Goal: Transaction & Acquisition: Purchase product/service

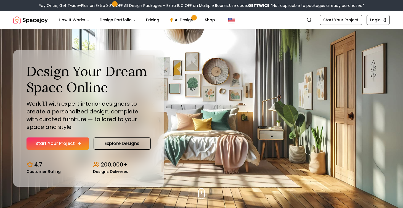
scroll to position [0, 0]
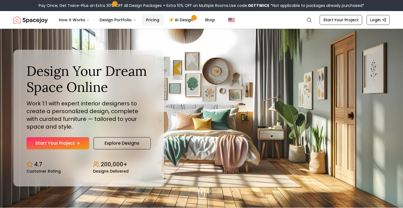
click at [149, 19] on link "Pricing" at bounding box center [153, 19] width 22 height 11
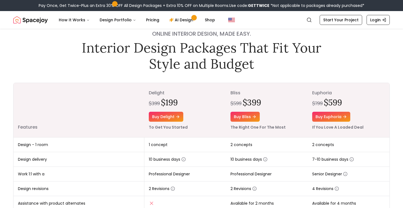
scroll to position [7, 0]
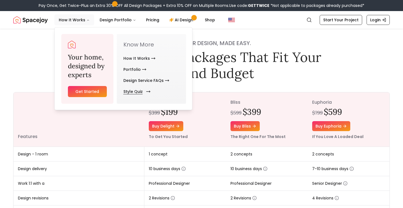
click at [133, 91] on link "Style Quiz" at bounding box center [135, 91] width 25 height 11
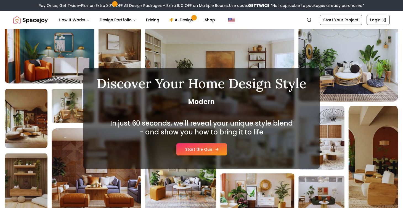
click at [213, 149] on link "Start the Quiz" at bounding box center [202, 149] width 51 height 12
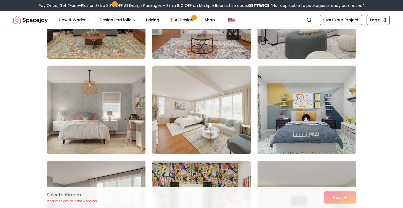
scroll to position [106, 0]
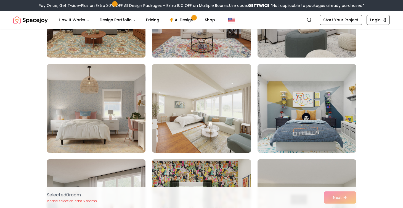
click at [105, 119] on img at bounding box center [96, 108] width 104 height 93
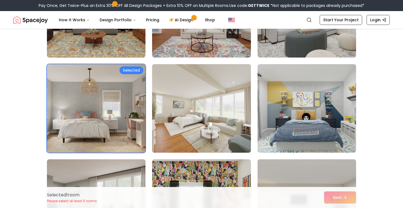
click at [199, 119] on img at bounding box center [202, 108] width 104 height 93
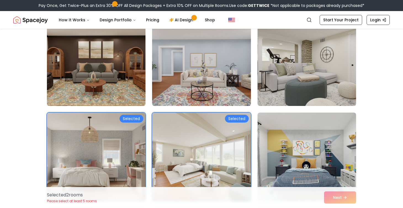
scroll to position [52, 0]
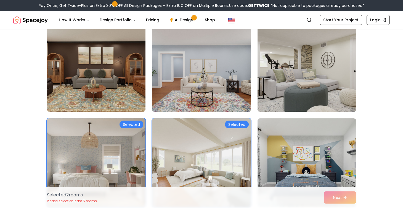
click at [300, 79] on img at bounding box center [307, 67] width 104 height 93
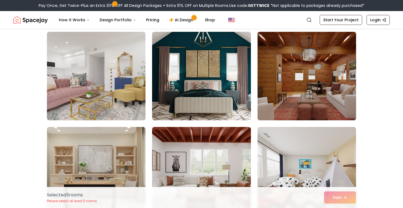
scroll to position [493, 0]
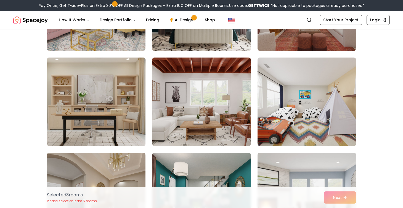
click at [90, 115] on img at bounding box center [96, 101] width 104 height 93
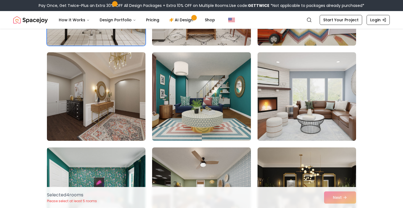
scroll to position [595, 0]
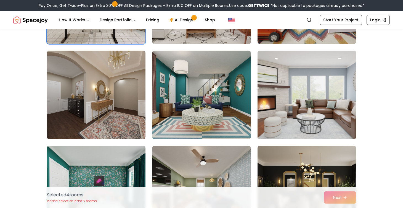
click at [305, 109] on img at bounding box center [307, 94] width 104 height 93
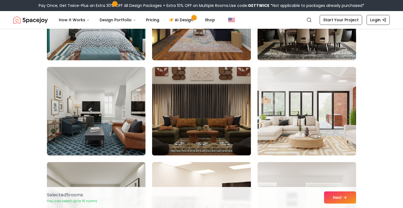
scroll to position [770, 0]
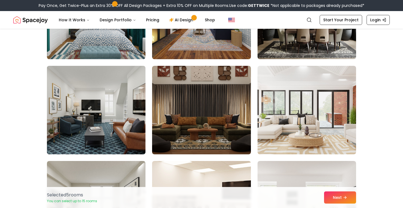
click at [116, 124] on img at bounding box center [96, 110] width 104 height 93
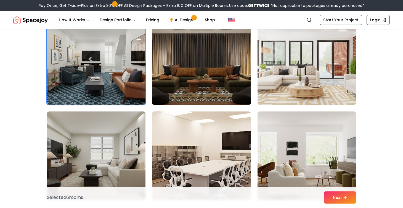
scroll to position [821, 0]
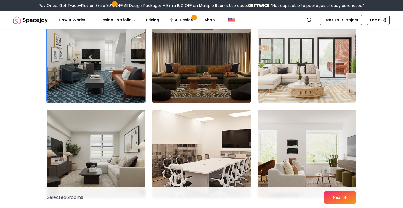
click at [290, 87] on img at bounding box center [307, 58] width 104 height 93
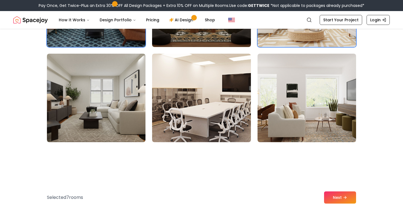
scroll to position [880, 0]
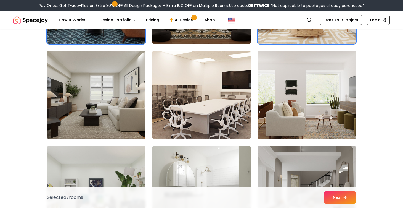
click at [292, 102] on img at bounding box center [307, 94] width 104 height 93
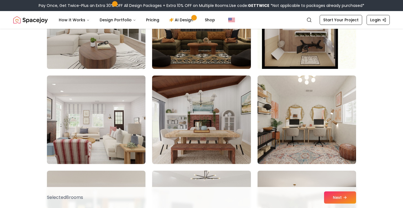
scroll to position [1236, 0]
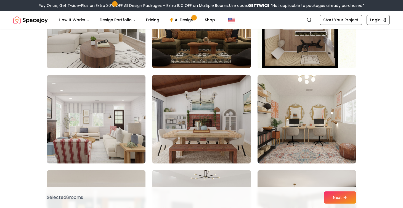
click at [170, 128] on img at bounding box center [202, 119] width 104 height 93
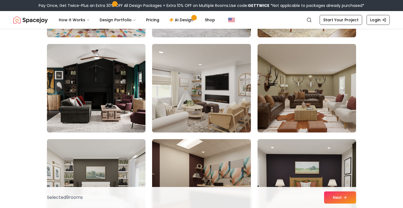
scroll to position [1544, 0]
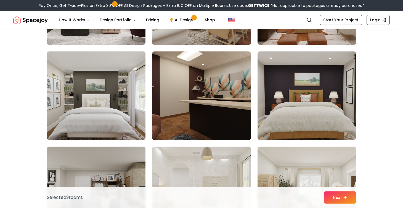
click at [299, 102] on img at bounding box center [307, 95] width 104 height 93
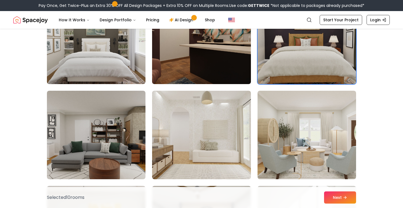
scroll to position [1608, 0]
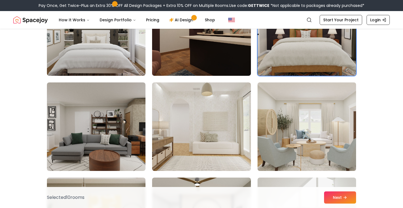
click at [304, 136] on img at bounding box center [307, 126] width 104 height 93
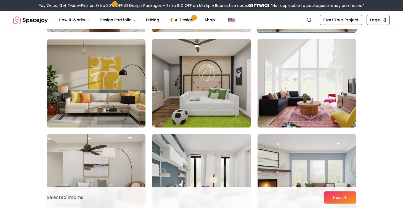
scroll to position [1817, 0]
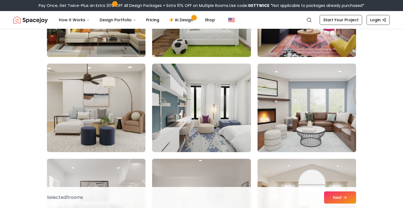
click at [304, 136] on img at bounding box center [307, 107] width 104 height 93
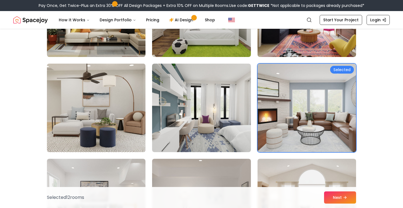
click at [106, 107] on img at bounding box center [96, 107] width 104 height 93
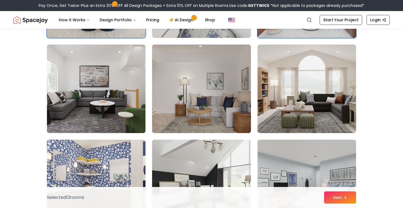
scroll to position [1934, 0]
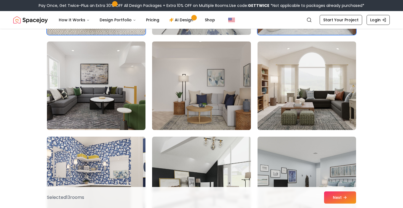
click at [201, 101] on img at bounding box center [202, 85] width 104 height 93
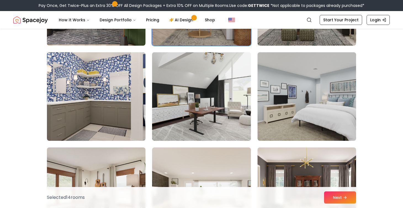
click at [201, 101] on img at bounding box center [202, 96] width 104 height 93
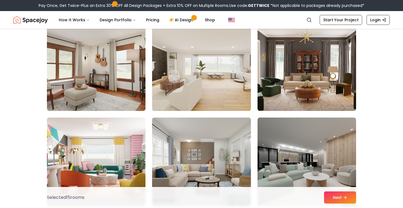
scroll to position [2151, 0]
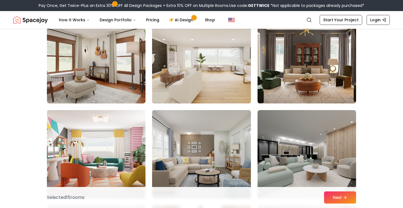
click at [205, 72] on img at bounding box center [202, 59] width 104 height 93
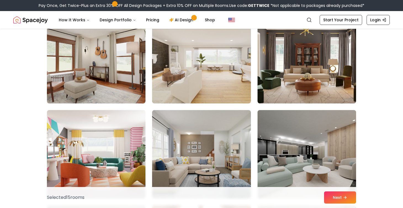
click at [297, 134] on img at bounding box center [307, 154] width 104 height 93
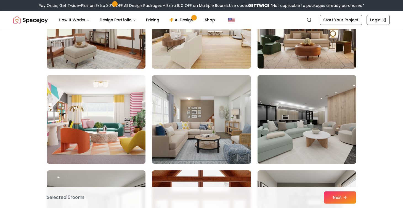
scroll to position [2186, 0]
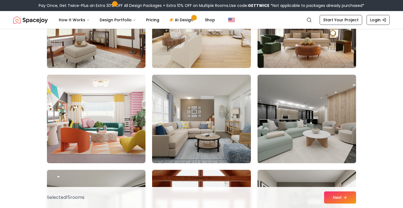
click at [296, 127] on img at bounding box center [307, 118] width 104 height 93
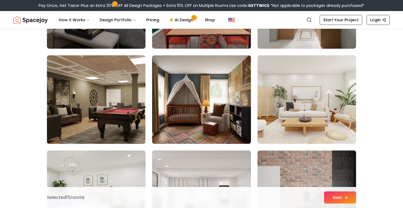
scroll to position [2516, 0]
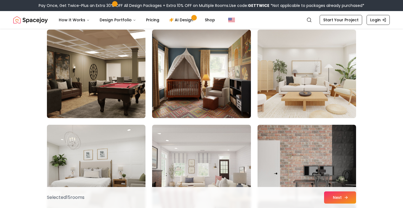
click at [340, 198] on button "Next" at bounding box center [340, 197] width 32 height 12
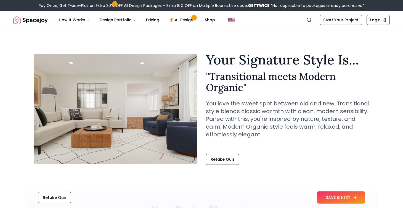
click at [340, 197] on button "SAVE & NEXT" at bounding box center [341, 197] width 48 height 12
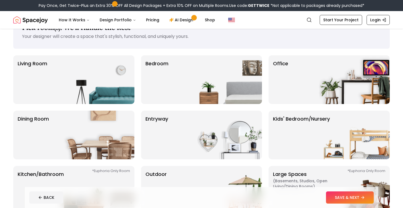
scroll to position [9, 0]
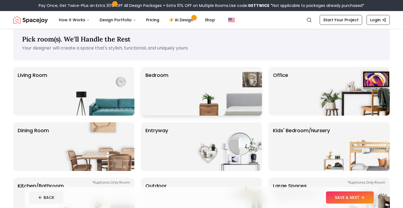
click at [226, 91] on img at bounding box center [226, 91] width 71 height 49
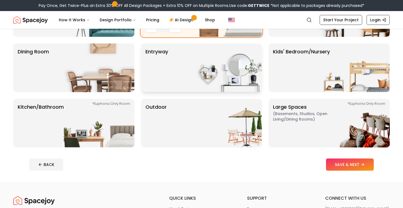
scroll to position [89, 0]
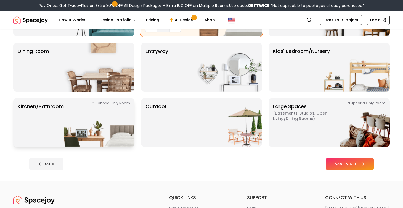
click at [95, 131] on img at bounding box center [99, 122] width 71 height 49
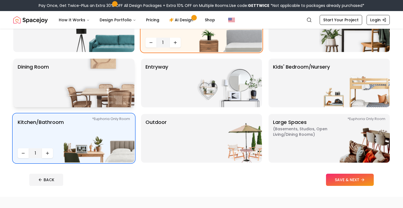
scroll to position [80, 0]
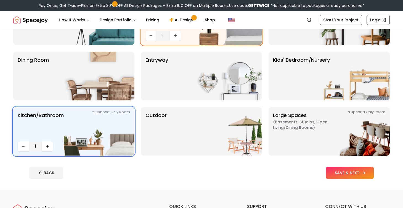
click at [346, 172] on button "SAVE & NEXT" at bounding box center [350, 173] width 48 height 12
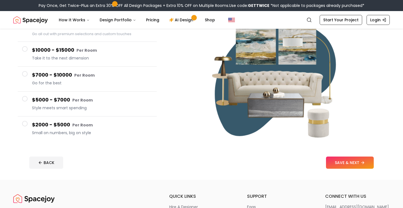
scroll to position [72, 0]
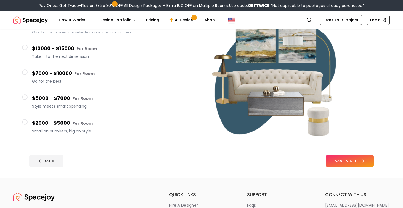
click at [63, 127] on div "$2000 - $5000 Per Room Small on numbers, big on style" at bounding box center [92, 127] width 120 height 16
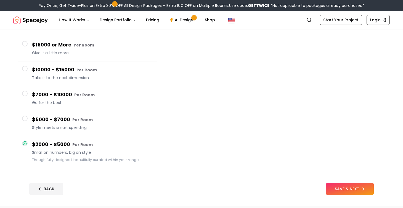
scroll to position [55, 0]
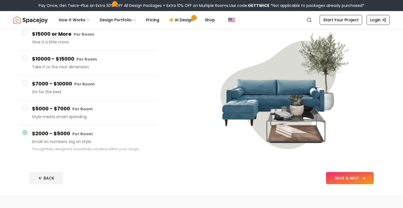
click at [352, 178] on button "SAVE & NEXT" at bounding box center [350, 178] width 48 height 12
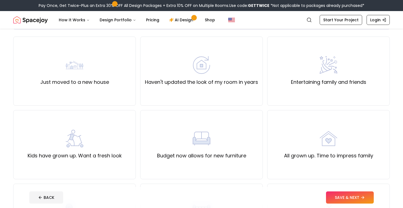
scroll to position [34, 0]
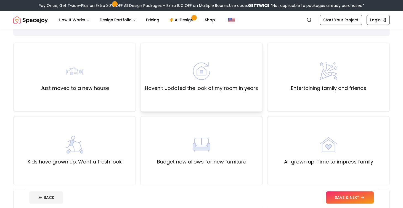
click at [236, 98] on div "Haven't updated the look of my room in years" at bounding box center [201, 77] width 123 height 69
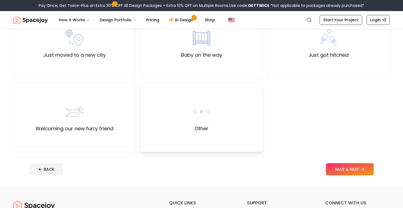
scroll to position [214, 0]
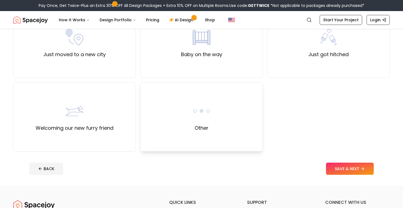
click at [246, 138] on div "Other" at bounding box center [201, 116] width 123 height 69
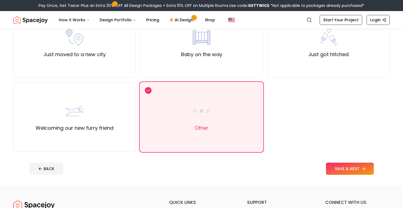
click at [344, 170] on button "SAVE & NEXT" at bounding box center [350, 168] width 48 height 12
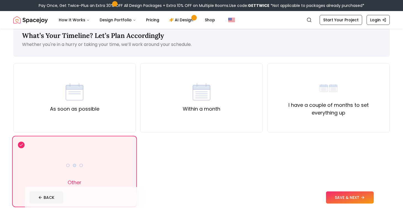
scroll to position [10, 0]
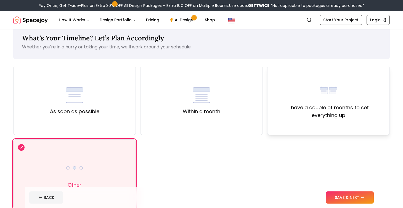
click at [295, 127] on div "I have a couple of months to set everything up" at bounding box center [328, 100] width 123 height 69
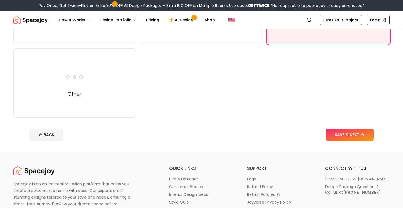
scroll to position [102, 0]
click at [364, 135] on icon at bounding box center [364, 134] width 4 height 4
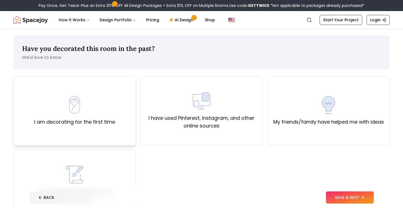
click at [107, 120] on label "I am decorating for the first time" at bounding box center [74, 122] width 81 height 8
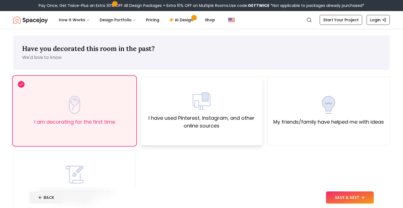
click at [252, 131] on div "I have used Pinterest, Instagram, and other online sources" at bounding box center [201, 110] width 123 height 69
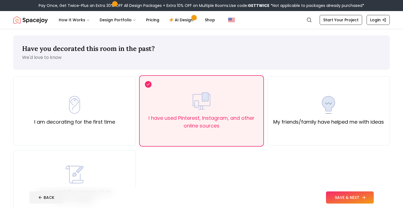
click at [342, 197] on button "SAVE & NEXT" at bounding box center [350, 197] width 48 height 12
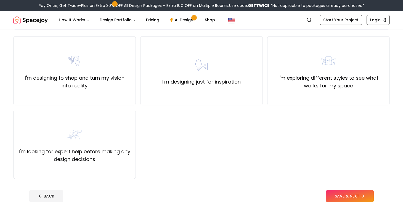
scroll to position [37, 0]
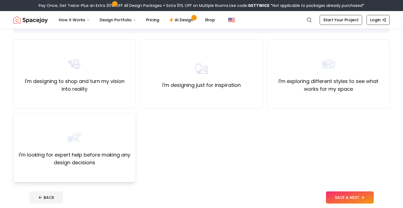
click at [78, 162] on label "I'm looking for expert help before making any design decisions" at bounding box center [74, 158] width 113 height 15
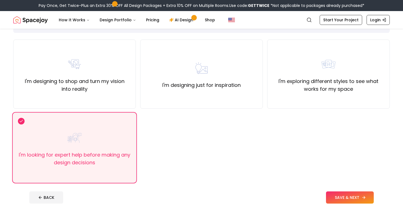
click at [333, 195] on button "SAVE & NEXT" at bounding box center [350, 197] width 48 height 12
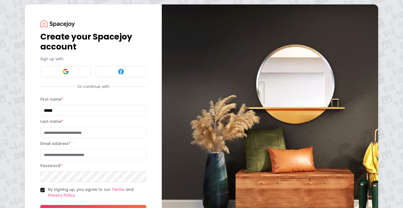
type input "*****"
type input "*"
type input "********"
type input "**********"
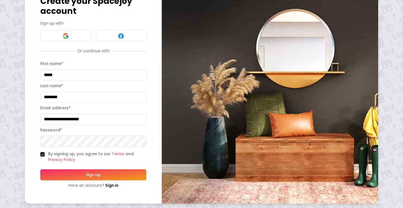
scroll to position [36, 0]
click at [127, 170] on button "Sign Up" at bounding box center [93, 174] width 106 height 11
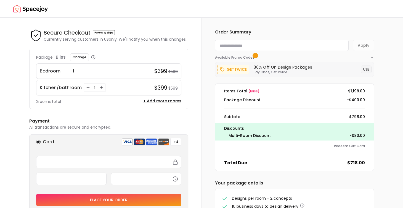
click at [366, 70] on button "USE" at bounding box center [366, 69] width 11 height 8
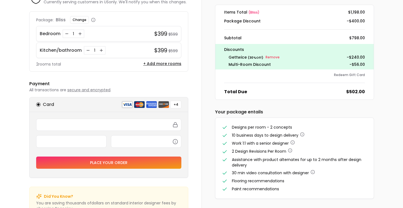
scroll to position [42, 0]
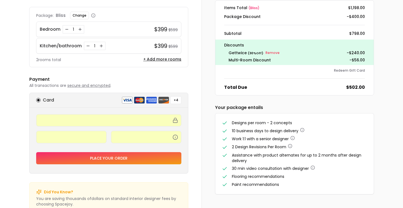
click at [102, 158] on button "Place your order" at bounding box center [108, 158] width 145 height 12
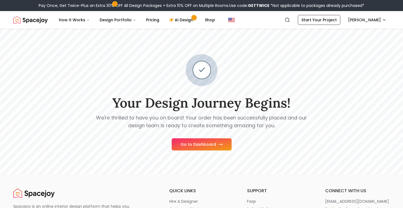
click at [208, 143] on button "Go to Dashboard" at bounding box center [202, 144] width 60 height 12
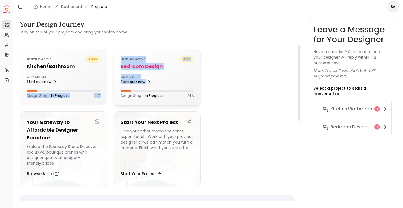
drag, startPoint x: 67, startPoint y: 85, endPoint x: 125, endPoint y: 86, distance: 58.9
click at [126, 86] on ul "Status: active bliss Kitchen/Bathroom Quiz Status: Start quiz now Design Stage:…" at bounding box center [157, 119] width 275 height 141
click at [133, 81] on link "Start quiz now" at bounding box center [136, 82] width 30 height 8
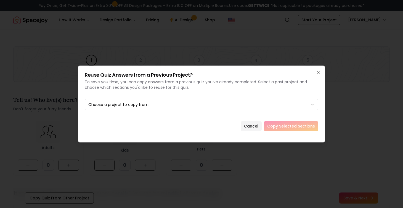
click at [222, 78] on div "Reuse Quiz Answers from a Previous Project? To save you time, you can copy answ…" at bounding box center [202, 81] width 234 height 18
click at [207, 112] on div "Reuse Quiz Answers from a Previous Project? To save you time, you can copy answ…" at bounding box center [201, 103] width 247 height 77
click at [204, 121] on div "No previous projects with quiz data available" at bounding box center [202, 116] width 234 height 11
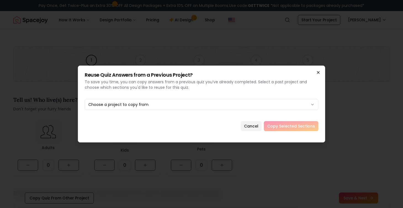
click at [320, 74] on icon "button" at bounding box center [318, 72] width 4 height 4
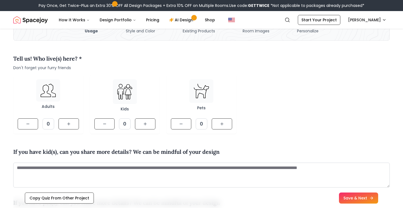
scroll to position [42, 0]
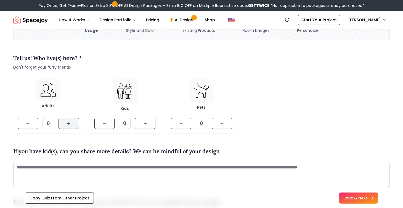
click at [70, 125] on button at bounding box center [69, 123] width 20 height 11
click at [70, 125] on icon at bounding box center [69, 123] width 4 height 4
click at [145, 122] on icon at bounding box center [145, 123] width 4 height 4
click at [146, 123] on icon at bounding box center [145, 123] width 4 height 4
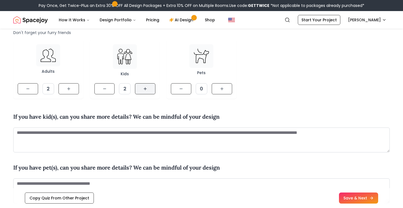
scroll to position [81, 0]
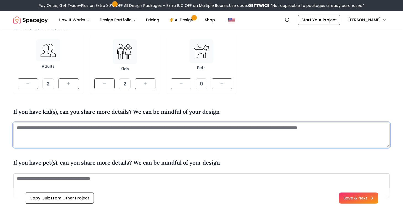
click at [143, 130] on textarea at bounding box center [201, 134] width 377 height 25
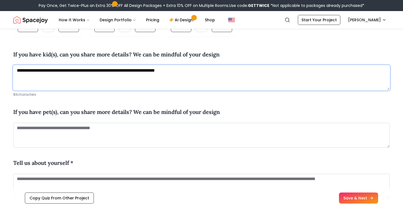
scroll to position [141, 0]
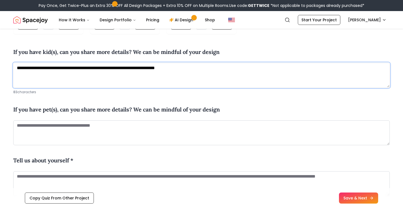
type textarea "**********"
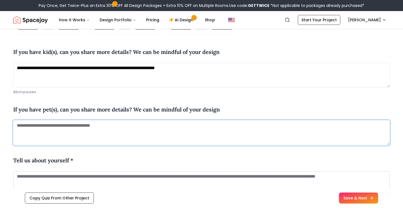
click at [120, 127] on textarea at bounding box center [201, 132] width 377 height 25
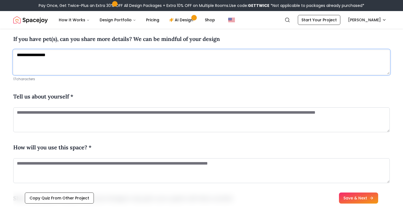
scroll to position [212, 0]
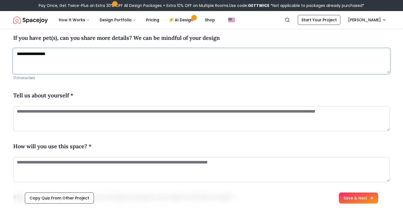
type textarea "**********"
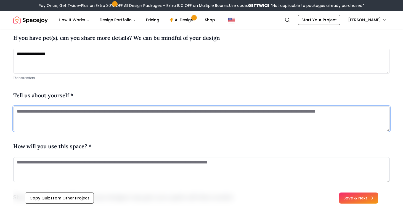
click at [93, 116] on textarea at bounding box center [201, 118] width 377 height 25
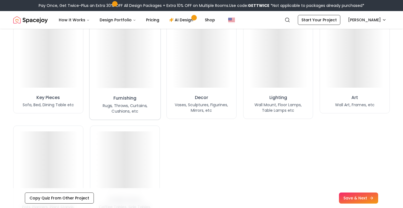
scroll to position [459, 0]
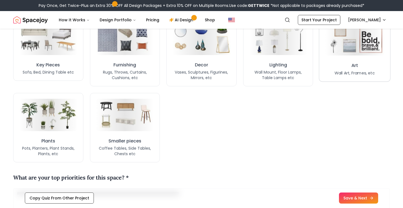
click at [353, 64] on h3 "Art" at bounding box center [355, 65] width 7 height 7
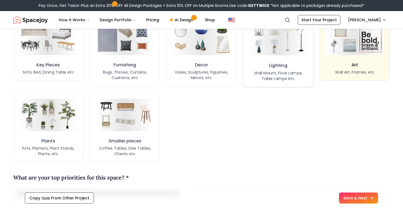
click at [277, 67] on h3 "Lighting" at bounding box center [278, 65] width 19 height 7
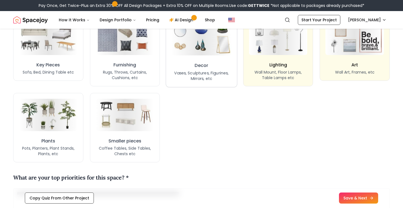
click at [208, 72] on p "Vases, Sculptures, Figurines, Mirrors, etc" at bounding box center [202, 75] width 60 height 11
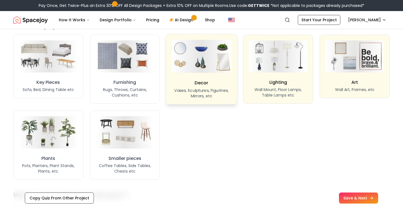
scroll to position [443, 0]
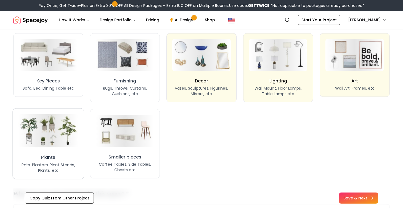
click at [55, 170] on p "Pots, Planters, Plant Stands, Plants, etc" at bounding box center [49, 167] width 60 height 11
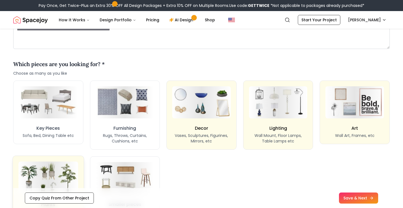
scroll to position [393, 0]
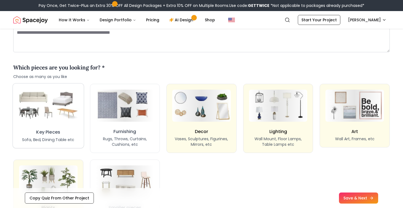
click at [58, 113] on img at bounding box center [48, 105] width 63 height 35
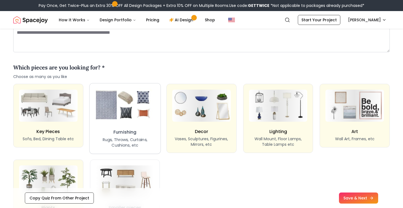
click at [135, 122] on img at bounding box center [125, 105] width 62 height 35
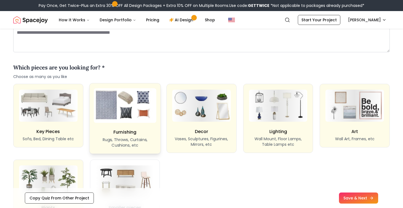
scroll to position [436, 0]
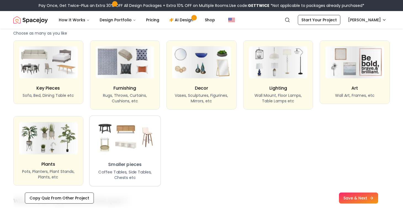
click at [138, 151] on img at bounding box center [125, 137] width 63 height 35
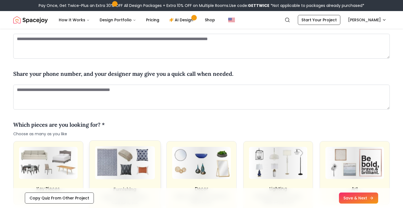
scroll to position [335, 0]
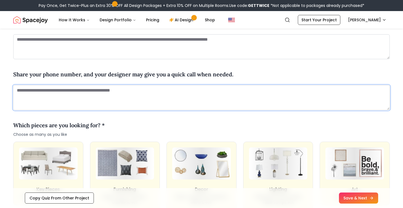
click at [132, 90] on textarea at bounding box center [201, 97] width 377 height 25
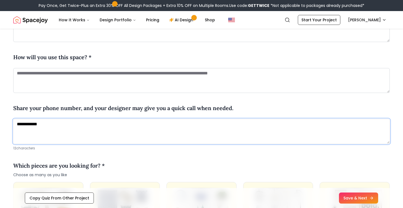
scroll to position [294, 0]
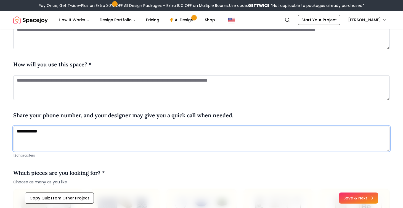
type textarea "**********"
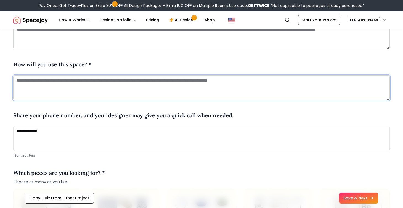
click at [117, 83] on textarea at bounding box center [201, 87] width 377 height 25
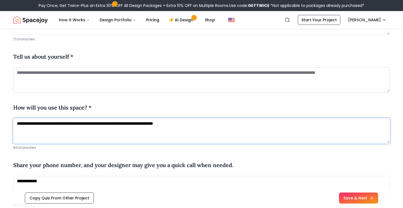
scroll to position [251, 0]
type textarea "**********"
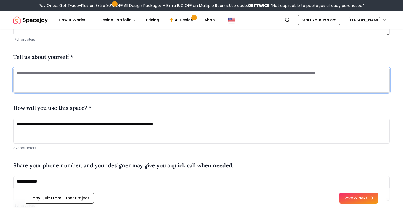
click at [76, 75] on textarea at bounding box center [201, 80] width 377 height 25
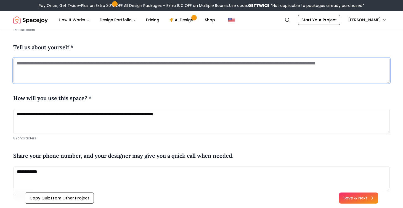
scroll to position [263, 0]
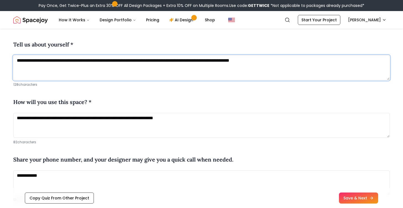
click at [236, 61] on textarea "**********" at bounding box center [201, 67] width 377 height 25
click at [329, 62] on textarea "**********" at bounding box center [201, 67] width 377 height 25
click at [364, 60] on textarea "**********" at bounding box center [201, 67] width 377 height 25
click at [387, 62] on textarea "**********" at bounding box center [201, 67] width 377 height 25
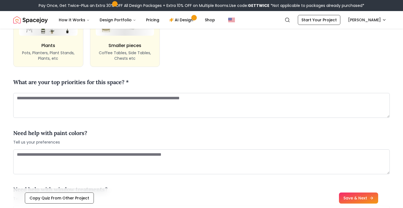
scroll to position [575, 0]
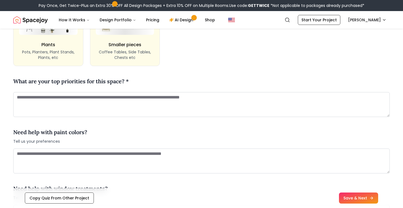
type textarea "**********"
click at [132, 160] on textarea at bounding box center [201, 160] width 377 height 25
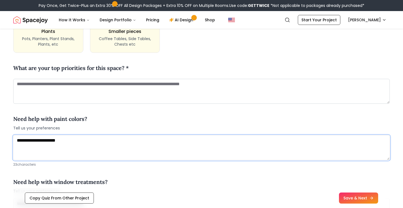
scroll to position [587, 0]
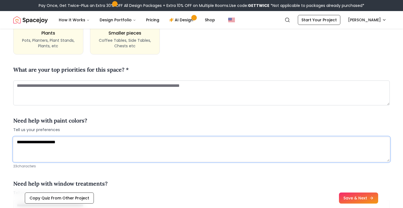
type textarea "**********"
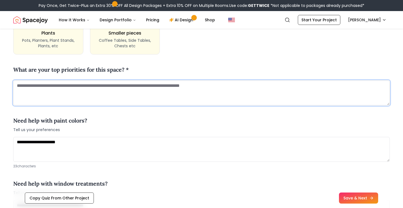
click at [131, 88] on textarea at bounding box center [201, 92] width 377 height 25
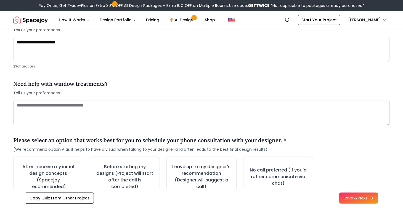
scroll to position [700, 0]
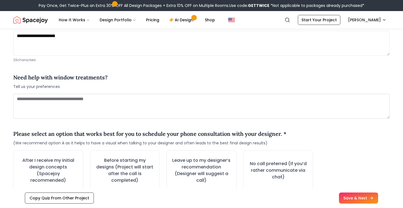
type textarea "**********"
click at [147, 101] on textarea at bounding box center [201, 106] width 377 height 25
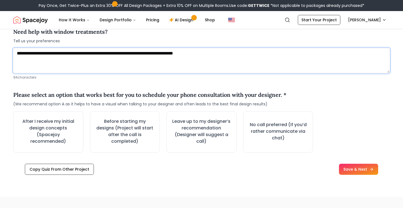
scroll to position [746, 0]
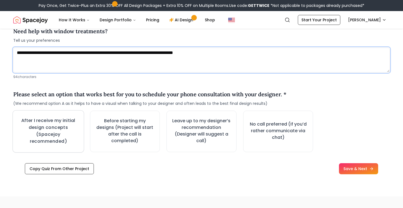
type textarea "**********"
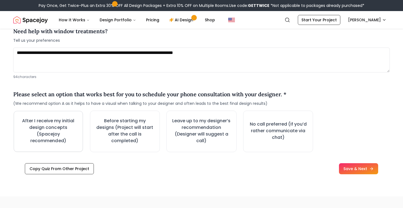
click at [60, 130] on h3 "After I receive my initial design concepts (Spacejoy recommended)" at bounding box center [48, 130] width 59 height 27
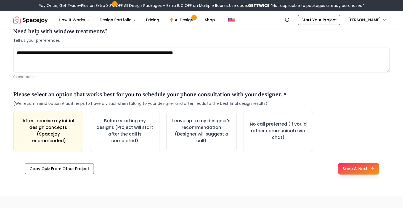
click at [363, 168] on button "Save & Next" at bounding box center [358, 169] width 41 height 12
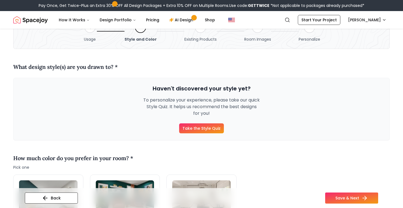
scroll to position [4, 0]
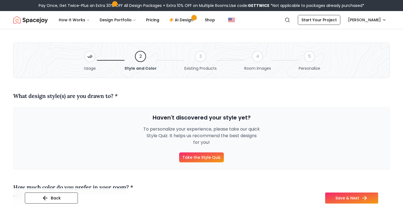
click at [191, 159] on link "Take the Style Quiz" at bounding box center [201, 157] width 45 height 10
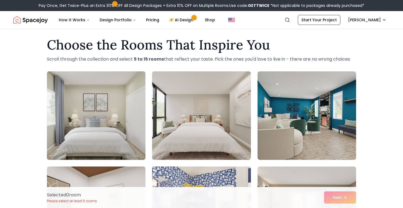
click at [105, 124] on img at bounding box center [96, 115] width 104 height 93
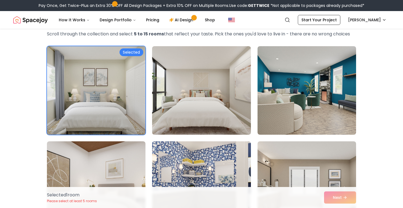
scroll to position [42, 0]
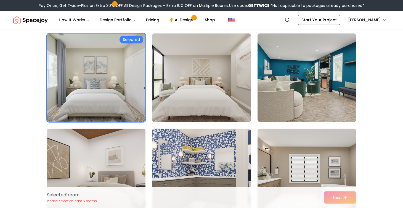
click at [190, 88] on img at bounding box center [202, 77] width 104 height 93
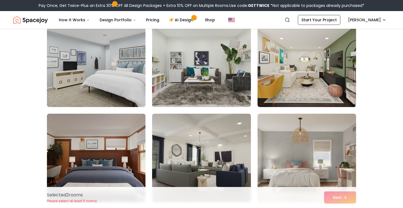
scroll to position [869, 0]
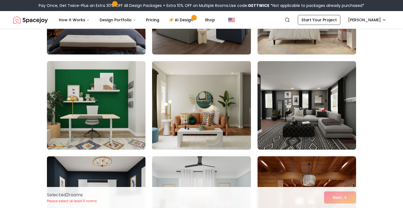
click at [194, 117] on img at bounding box center [202, 105] width 104 height 93
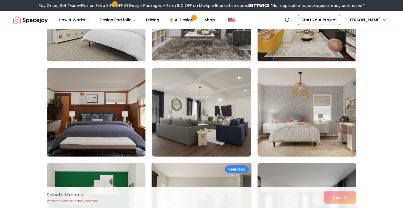
scroll to position [751, 0]
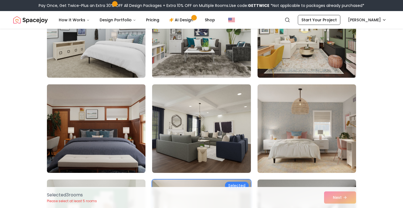
click at [119, 128] on img at bounding box center [96, 128] width 104 height 93
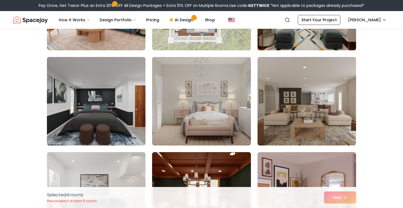
scroll to position [493, 0]
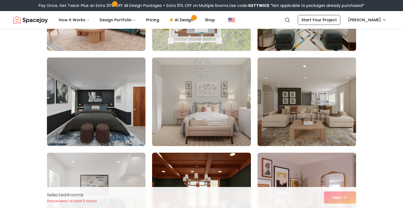
click at [311, 91] on img at bounding box center [307, 101] width 104 height 93
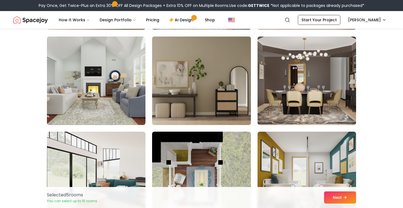
scroll to position [323, 0]
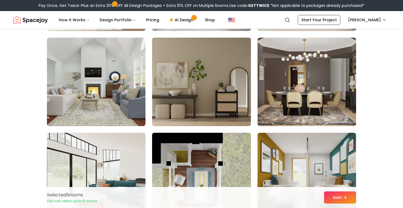
click at [218, 88] on img at bounding box center [202, 81] width 104 height 93
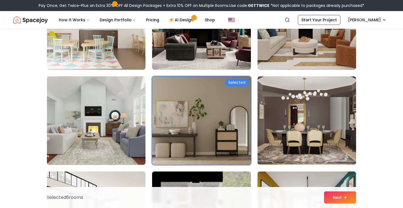
scroll to position [225, 0]
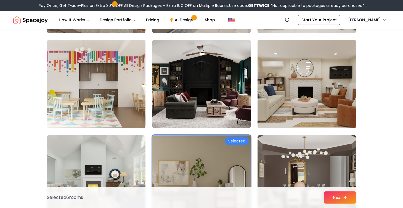
click at [302, 89] on img at bounding box center [307, 84] width 104 height 93
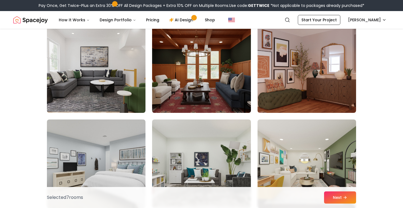
scroll to position [621, 0]
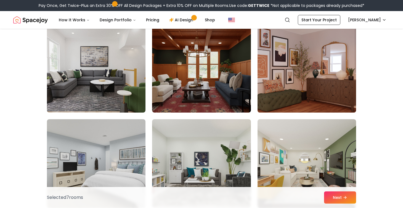
click at [293, 80] on img at bounding box center [307, 68] width 104 height 93
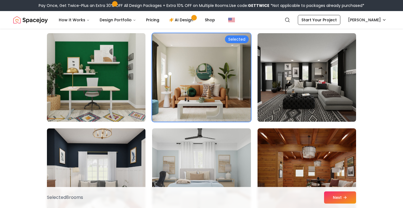
scroll to position [900, 0]
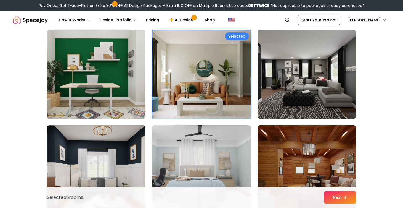
click at [201, 75] on img at bounding box center [202, 74] width 104 height 93
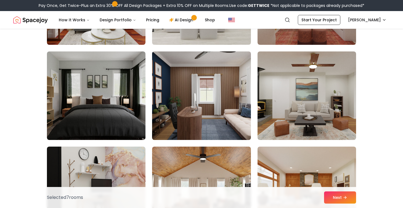
scroll to position [1069, 0]
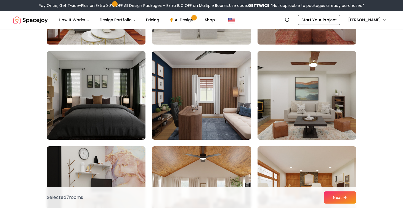
click at [301, 107] on img at bounding box center [307, 95] width 104 height 93
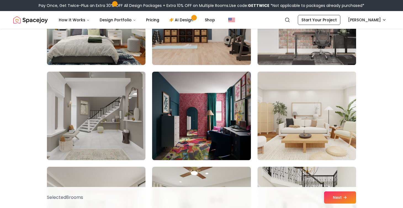
scroll to position [1639, 0]
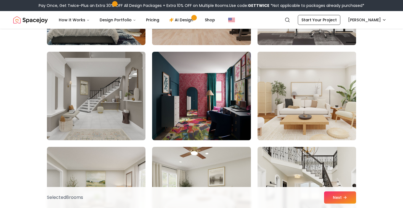
click at [301, 107] on img at bounding box center [307, 95] width 104 height 93
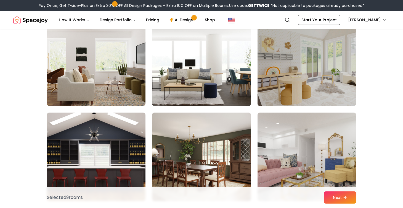
scroll to position [2072, 0]
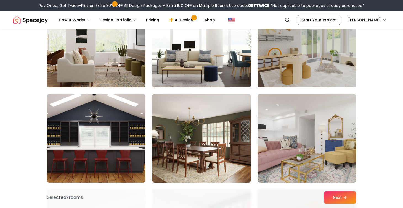
click at [209, 37] on img at bounding box center [202, 43] width 104 height 93
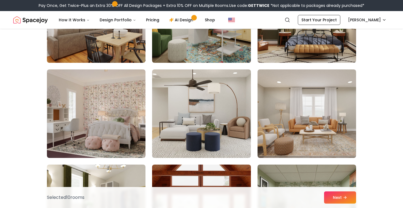
scroll to position [2288, 0]
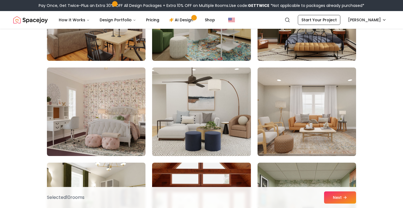
click at [208, 109] on img at bounding box center [202, 111] width 104 height 93
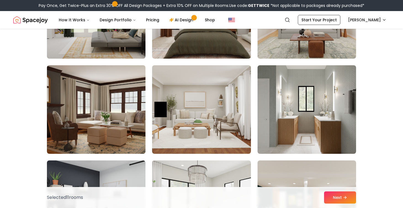
scroll to position [2863, 0]
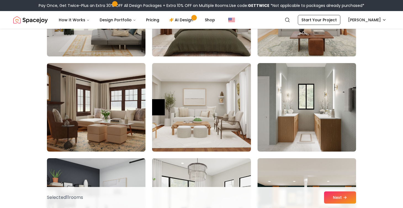
click at [207, 125] on img at bounding box center [202, 107] width 104 height 93
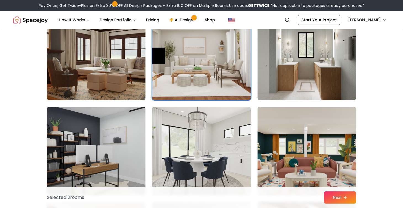
scroll to position [2915, 0]
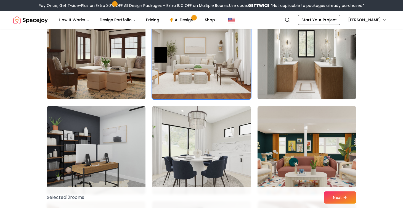
click at [299, 69] on img at bounding box center [307, 55] width 104 height 93
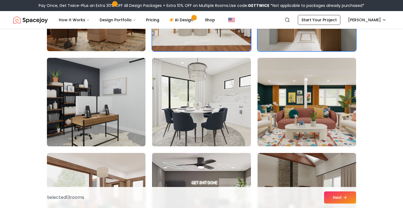
scroll to position [2963, 0]
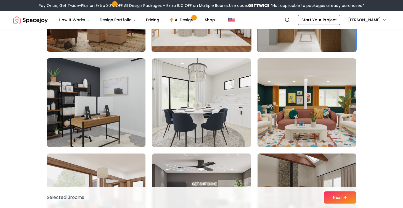
click at [129, 122] on img at bounding box center [96, 102] width 104 height 93
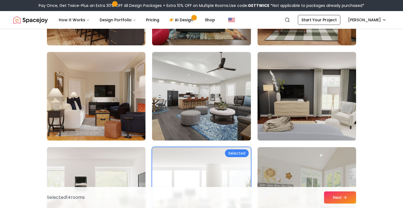
scroll to position [1894, 0]
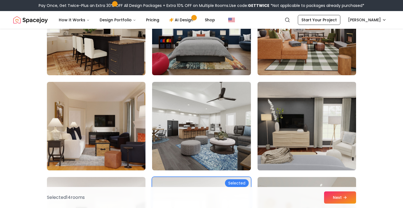
click at [295, 145] on img at bounding box center [307, 126] width 104 height 93
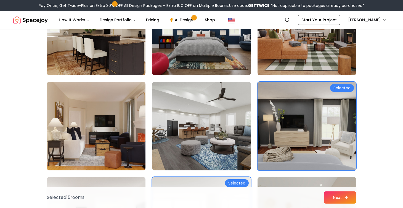
click at [346, 197] on icon at bounding box center [346, 197] width 2 height 0
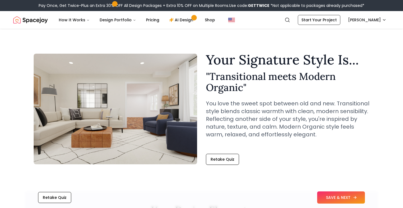
click at [333, 199] on button "SAVE & NEXT" at bounding box center [341, 197] width 48 height 12
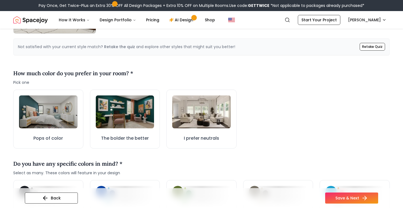
scroll to position [133, 0]
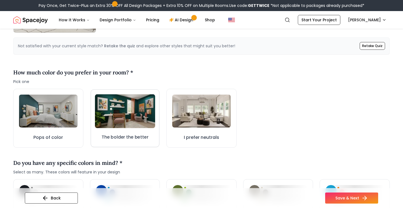
click at [143, 128] on img at bounding box center [125, 111] width 60 height 34
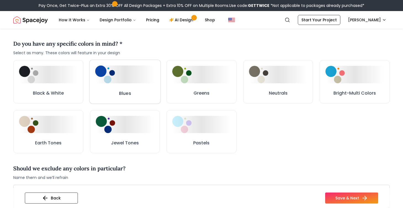
scroll to position [254, 0]
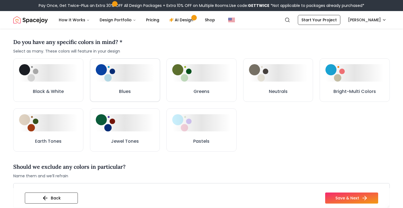
click at [131, 74] on div at bounding box center [125, 72] width 59 height 17
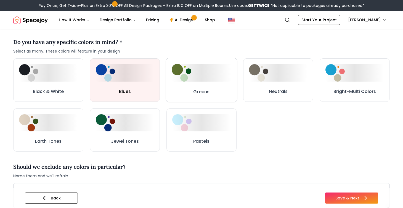
click at [183, 85] on button "Greens" at bounding box center [202, 80] width 72 height 44
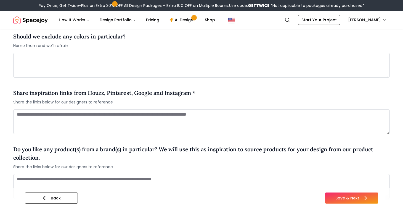
scroll to position [385, 0]
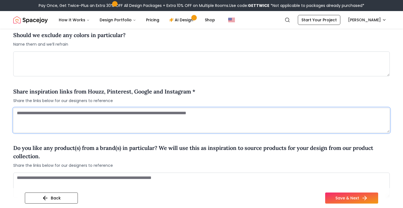
click at [173, 122] on textarea at bounding box center [201, 120] width 377 height 25
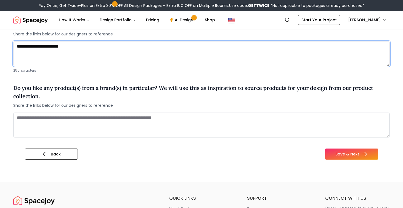
scroll to position [458, 0]
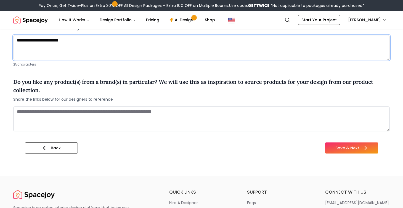
type textarea "**********"
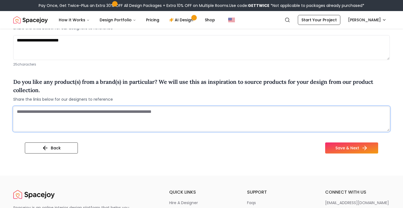
click at [158, 113] on textarea at bounding box center [201, 118] width 377 height 25
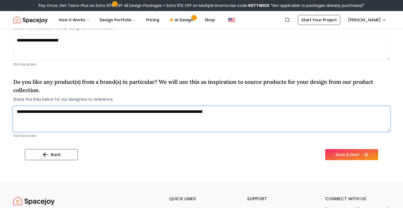
type textarea "**********"
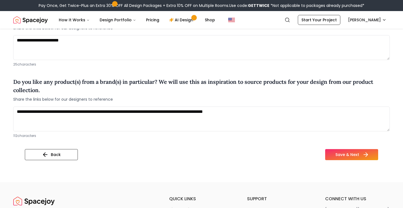
click at [341, 156] on button "Save & Next" at bounding box center [351, 154] width 53 height 11
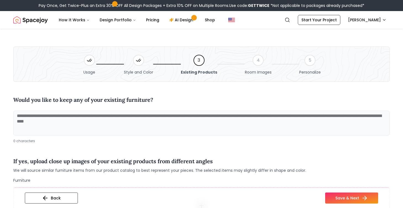
click at [165, 117] on textarea at bounding box center [201, 122] width 377 height 25
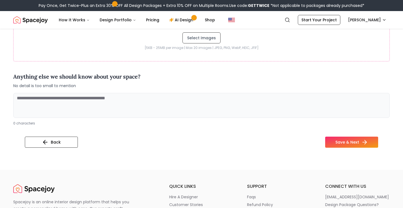
scroll to position [199, 0]
type textarea "**********"
click at [234, 98] on textarea at bounding box center [201, 105] width 377 height 25
type textarea "**********"
click at [353, 141] on button "Save & Next" at bounding box center [351, 141] width 53 height 11
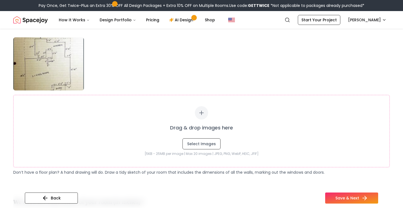
scroll to position [261, 0]
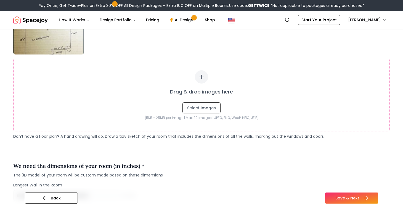
click at [343, 200] on button "Save & Next" at bounding box center [351, 197] width 53 height 11
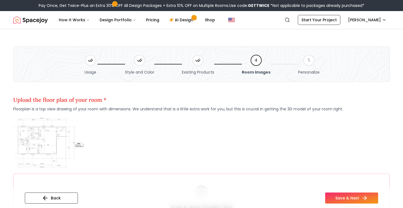
scroll to position [0, 0]
